Goal: Task Accomplishment & Management: Manage account settings

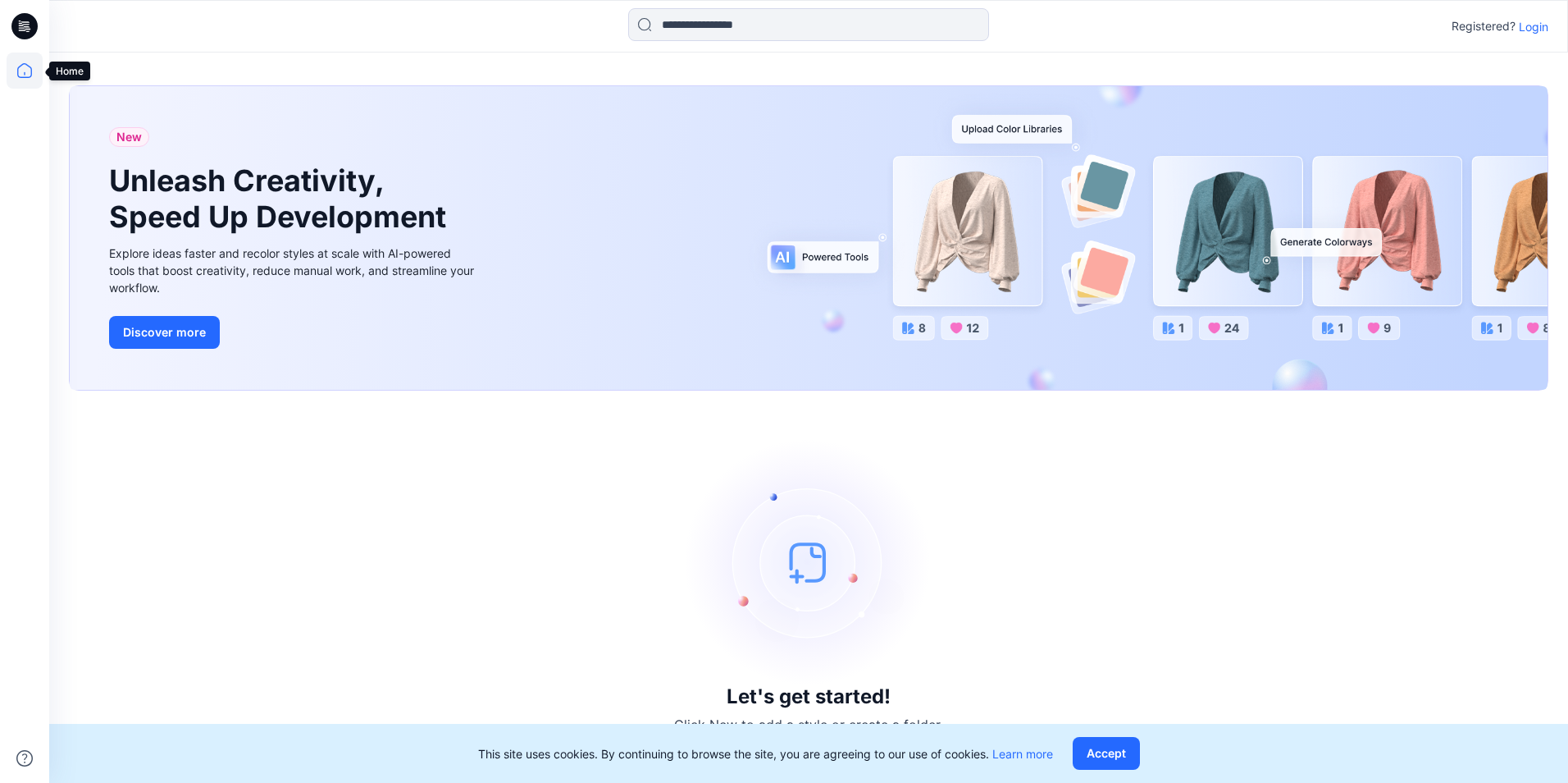
click at [24, 75] on icon at bounding box center [24, 70] width 36 height 36
click at [1519, 17] on div "Registered? Login" at bounding box center [808, 26] width 1518 height 36
click at [1521, 23] on p "Login" at bounding box center [1533, 26] width 30 height 17
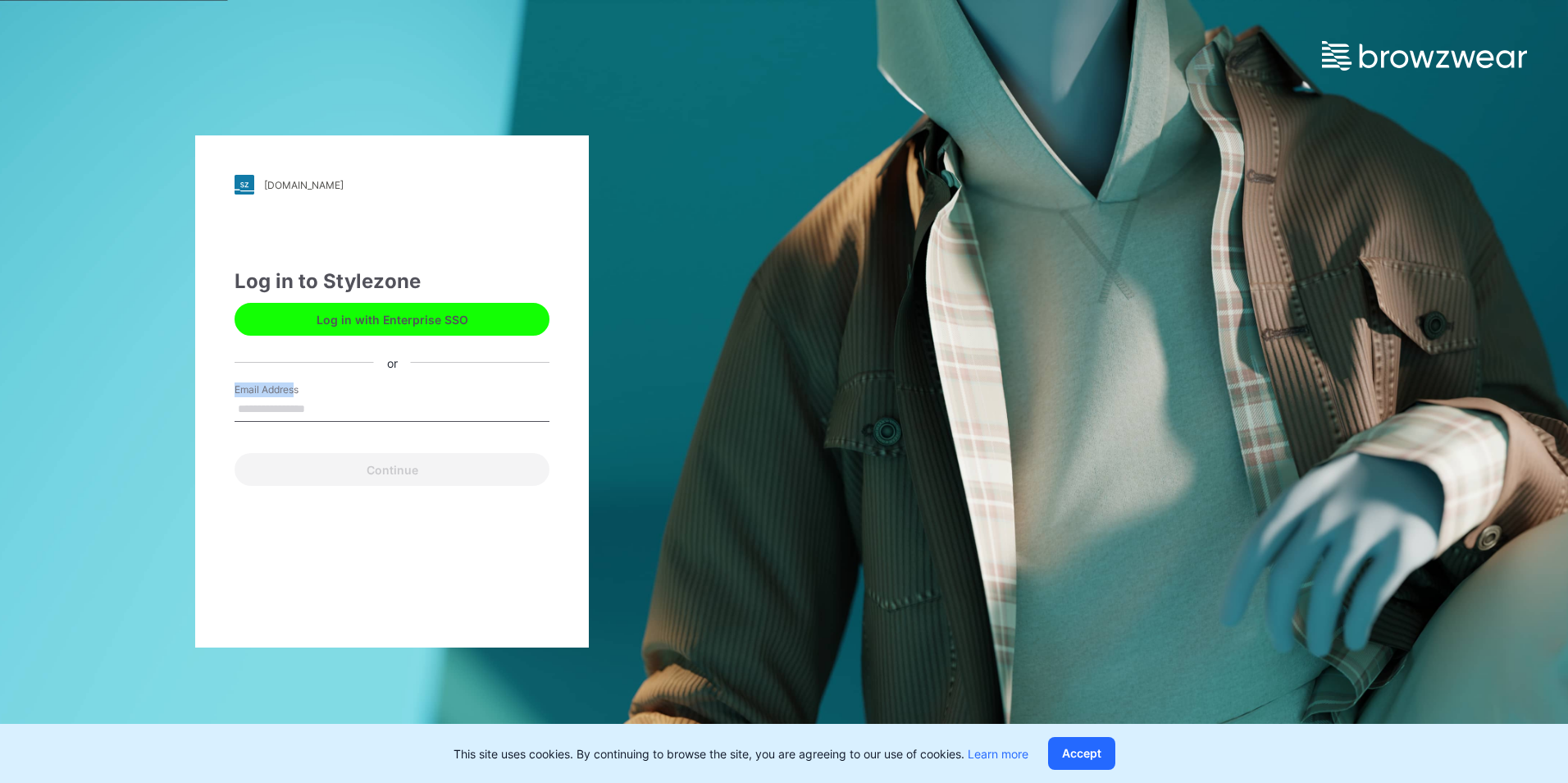
click at [291, 401] on div "Email Address" at bounding box center [391, 407] width 315 height 50
click at [298, 410] on input "Email Address" at bounding box center [391, 409] width 315 height 24
type input "**********"
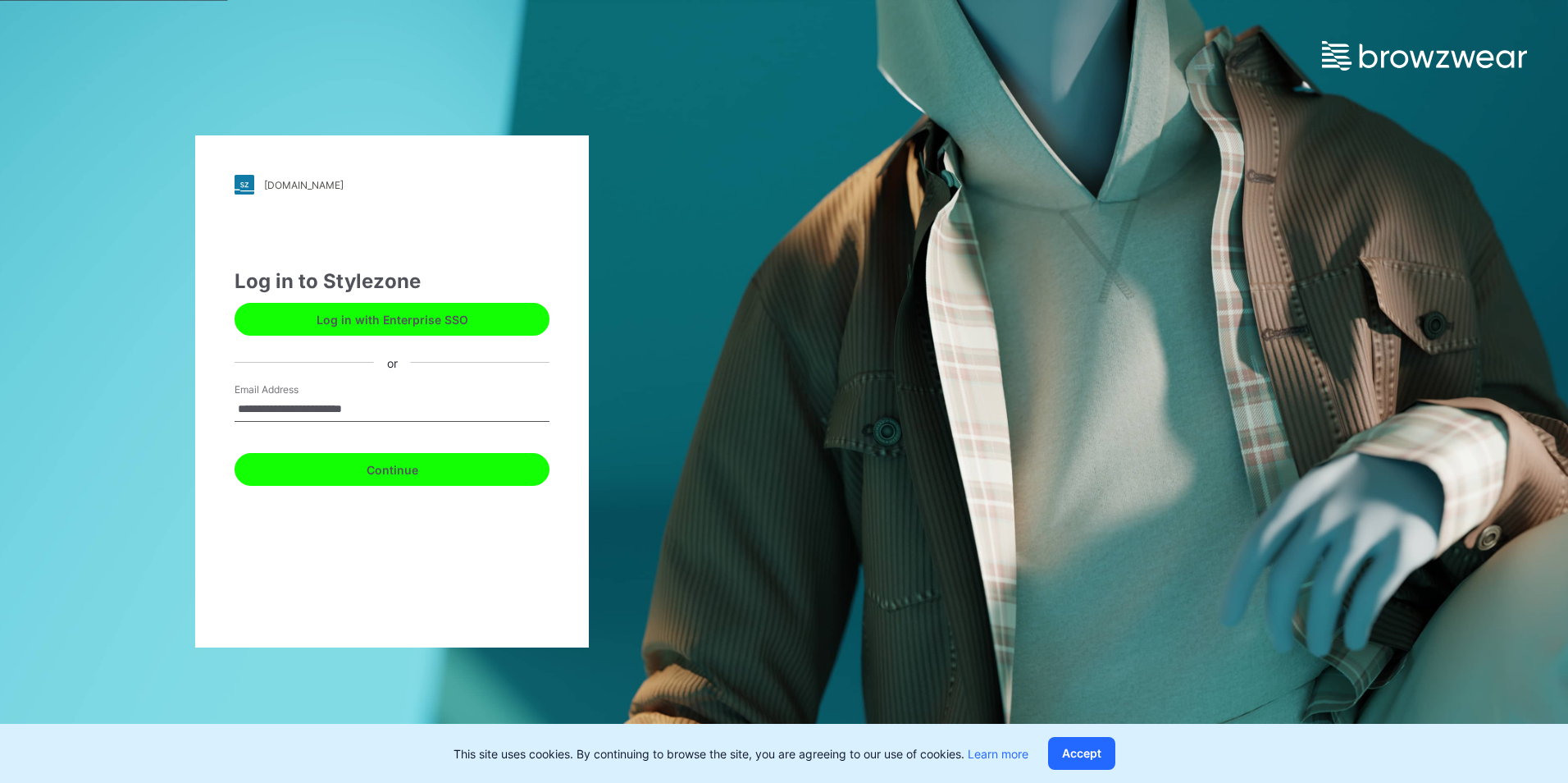
click at [359, 470] on button "Continue" at bounding box center [391, 469] width 315 height 32
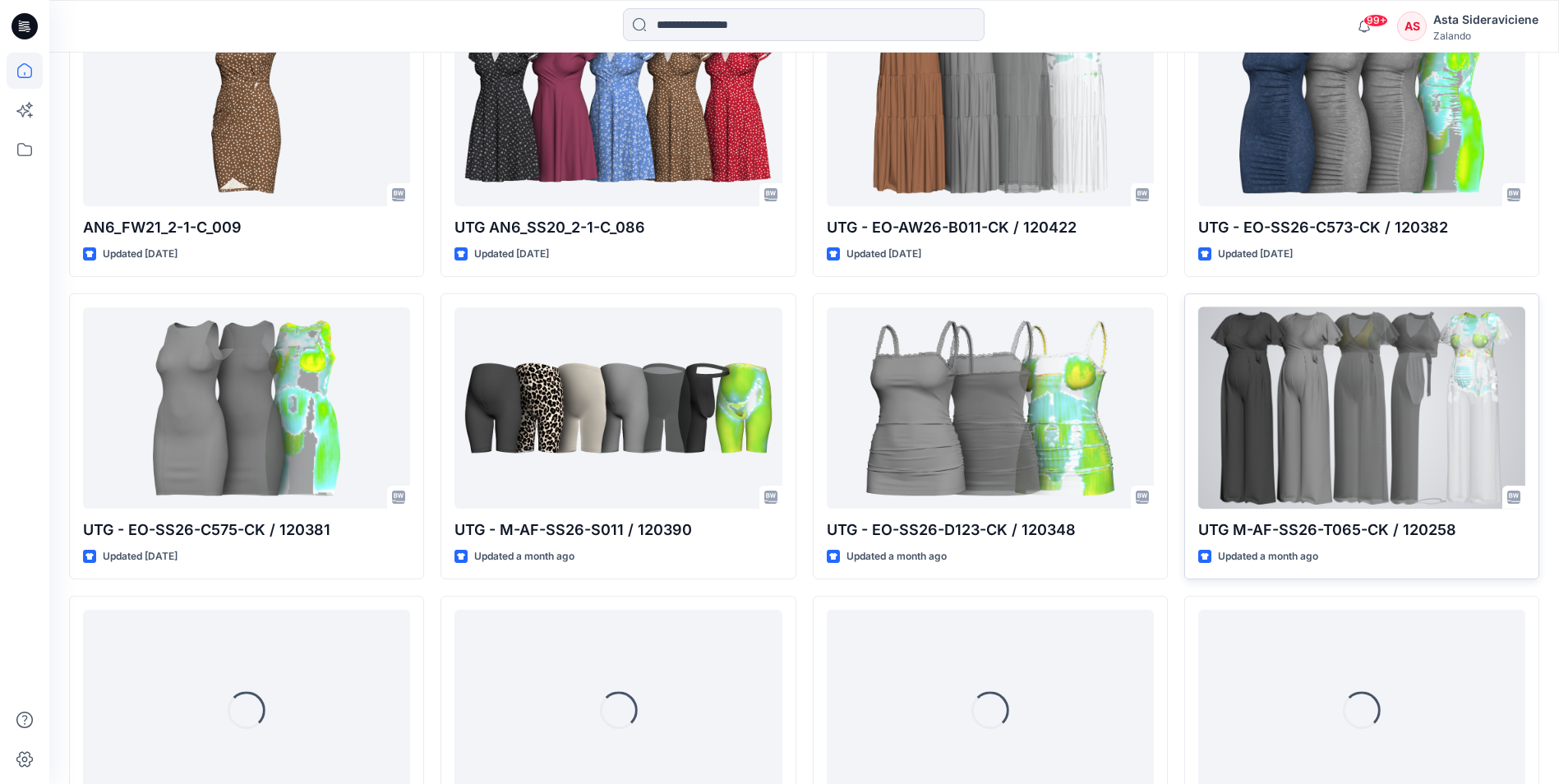
scroll to position [999, 0]
